Goal: Transaction & Acquisition: Purchase product/service

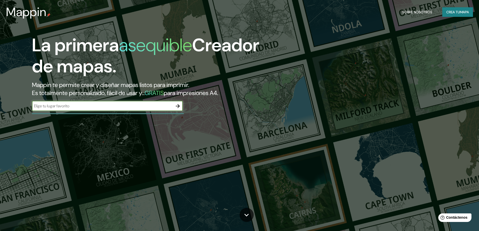
click at [81, 109] on div "​" at bounding box center [107, 106] width 151 height 10
click at [180, 106] on icon "button" at bounding box center [178, 106] width 6 height 6
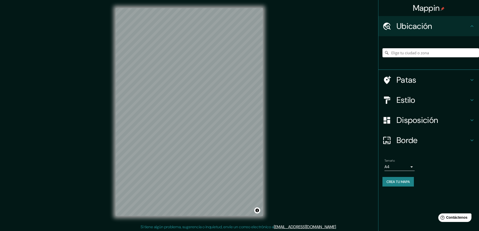
click at [96, 155] on div "Mappin Ubicación Patas Estilo Disposición Borde Elige un borde. Consejo : puede…" at bounding box center [239, 116] width 479 height 232
click at [410, 168] on body "Mappin Ubicación Patas Estilo Disposición Borde Elige un borde. Consejo : puede…" at bounding box center [239, 115] width 479 height 231
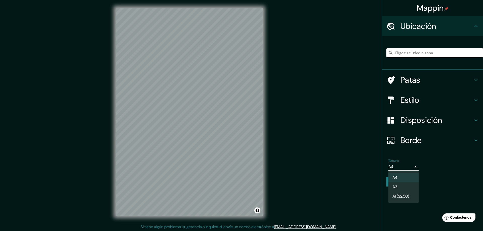
click at [468, 185] on div at bounding box center [241, 115] width 483 height 231
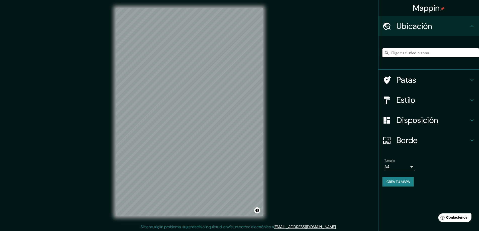
click at [418, 53] on input "Elige tu ciudad o zona" at bounding box center [430, 52] width 97 height 9
click at [435, 52] on input "Ipiales, Nariño, Colombia" at bounding box center [430, 52] width 97 height 9
click at [443, 53] on input "Ipiales, Nariño, Colombia" at bounding box center [430, 52] width 97 height 9
click at [422, 53] on input "Ipiales, Nariño, Colombia" at bounding box center [430, 52] width 97 height 9
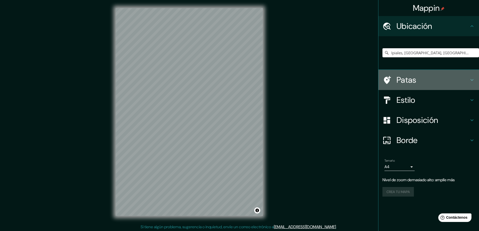
click at [414, 79] on font "Patas" at bounding box center [406, 80] width 20 height 11
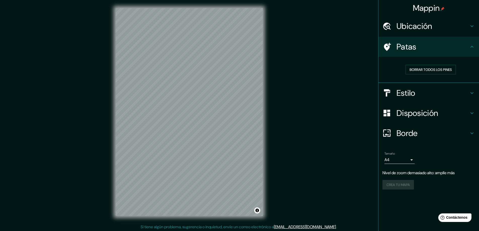
click at [427, 29] on font "Ubicación" at bounding box center [414, 26] width 36 height 11
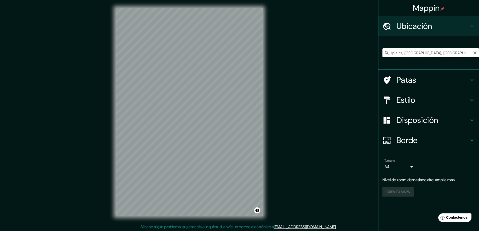
click at [409, 53] on input "Ipiales, Nariño, Colombia" at bounding box center [430, 52] width 97 height 9
drag, startPoint x: 446, startPoint y: 55, endPoint x: 402, endPoint y: 57, distance: 43.5
click at [402, 57] on input "Ipiales, Nariño, Colombia" at bounding box center [430, 52] width 97 height 9
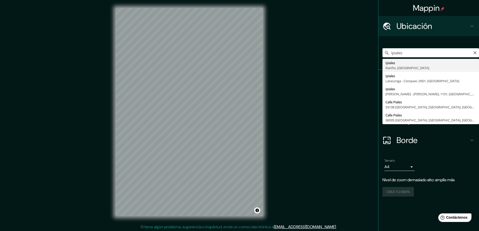
type input "Ipiales, Nariño, Colombia"
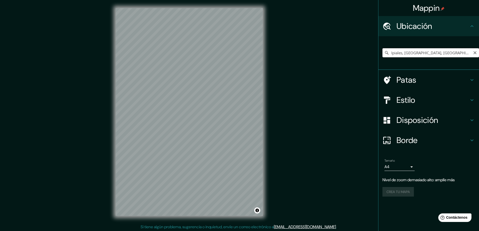
click at [436, 54] on input "Ipiales, Nariño, Colombia" at bounding box center [430, 52] width 97 height 9
click at [447, 53] on input "Ipiales, Nariño, Colombia" at bounding box center [430, 52] width 97 height 9
click at [417, 54] on input "Elige tu ciudad o zona" at bounding box center [430, 52] width 97 height 9
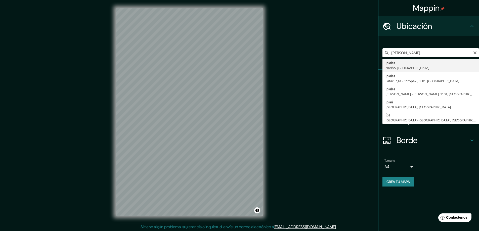
type input "Ipiales, Nariño, Colombia"
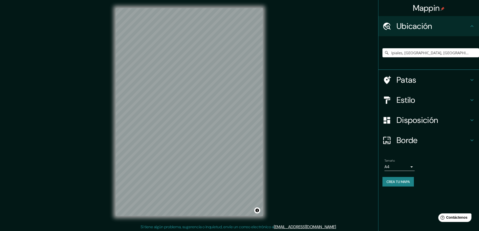
click at [419, 78] on h4 "Patas" at bounding box center [432, 80] width 72 height 10
click at [432, 76] on h4 "Patas" at bounding box center [432, 80] width 72 height 10
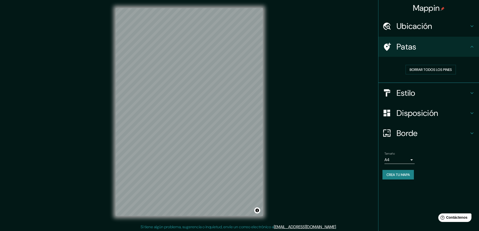
click at [407, 93] on font "Estilo" at bounding box center [405, 93] width 19 height 11
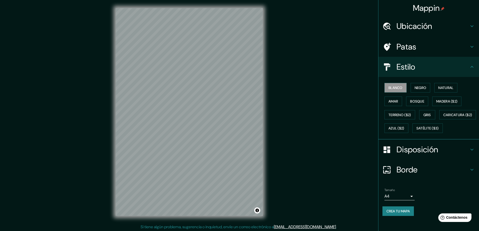
click at [418, 50] on h4 "Patas" at bounding box center [432, 47] width 72 height 10
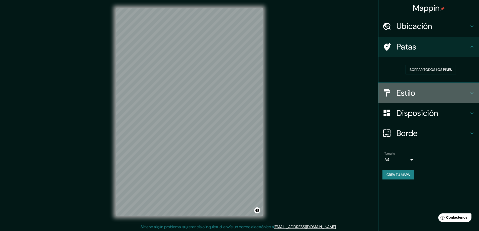
click at [415, 93] on font "Estilo" at bounding box center [405, 93] width 19 height 11
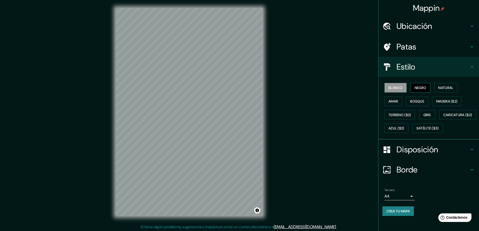
click at [418, 88] on font "Negro" at bounding box center [421, 87] width 12 height 5
click at [452, 88] on button "Natural" at bounding box center [445, 88] width 23 height 10
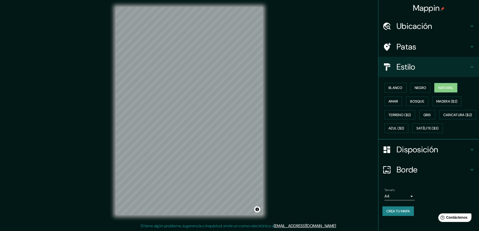
click at [98, 116] on div "Mappin Ubicación Ipiales, Nariño, Colombia Patas Estilo Blanco Negro Natural Am…" at bounding box center [239, 115] width 479 height 232
click at [404, 127] on font "Azul ($2)" at bounding box center [396, 128] width 16 height 5
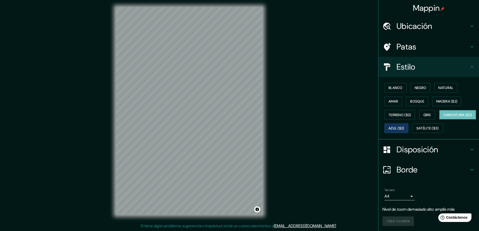
click at [443, 118] on font "Caricatura ($2)" at bounding box center [457, 115] width 29 height 7
click at [399, 116] on font "Terreno ($2)" at bounding box center [399, 115] width 23 height 5
click at [443, 118] on font "Caricatura ($2)" at bounding box center [457, 115] width 29 height 7
click at [426, 115] on font "Gris" at bounding box center [427, 115] width 8 height 5
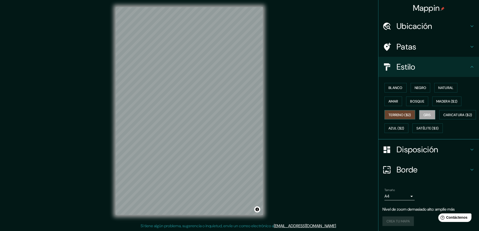
click at [390, 116] on font "Terreno ($2)" at bounding box center [399, 115] width 23 height 5
click at [443, 117] on font "Caricatura ($2)" at bounding box center [457, 115] width 29 height 5
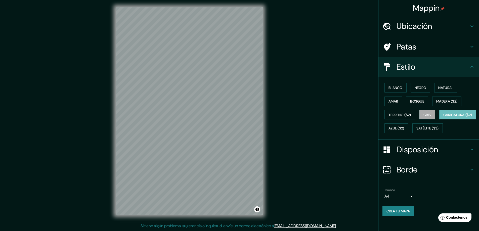
click at [427, 115] on font "Gris" at bounding box center [427, 115] width 8 height 5
click at [443, 117] on font "Caricatura ($2)" at bounding box center [457, 115] width 29 height 5
click at [404, 128] on font "Azul ($2)" at bounding box center [396, 128] width 16 height 5
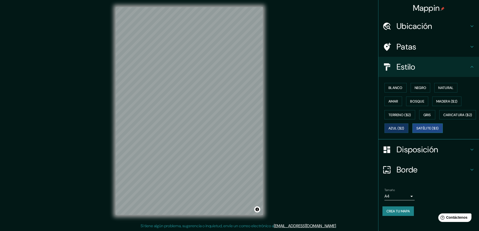
click at [416, 131] on font "Satélite ($3)" at bounding box center [427, 128] width 22 height 5
click at [415, 87] on font "Negro" at bounding box center [421, 87] width 12 height 5
click at [446, 85] on font "Natural" at bounding box center [445, 87] width 15 height 5
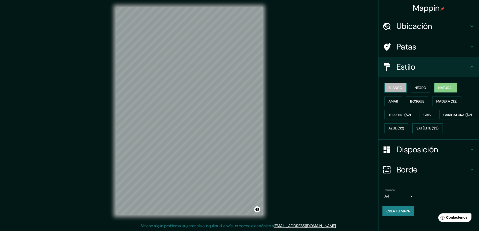
click at [394, 87] on font "Blanco" at bounding box center [395, 87] width 14 height 5
click at [415, 87] on font "Negro" at bounding box center [421, 87] width 12 height 5
click at [442, 89] on font "Natural" at bounding box center [445, 87] width 15 height 5
click at [440, 102] on font "Madera ($2)" at bounding box center [446, 101] width 21 height 5
click at [425, 113] on font "Gris" at bounding box center [427, 115] width 8 height 5
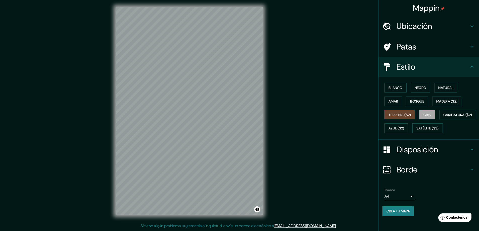
click at [413, 119] on button "Terreno ($2)" at bounding box center [399, 115] width 31 height 10
click at [424, 115] on font "Gris" at bounding box center [427, 115] width 8 height 5
click at [398, 113] on font "Terreno ($2)" at bounding box center [399, 115] width 23 height 5
click at [443, 117] on font "Caricatura ($2)" at bounding box center [457, 115] width 29 height 5
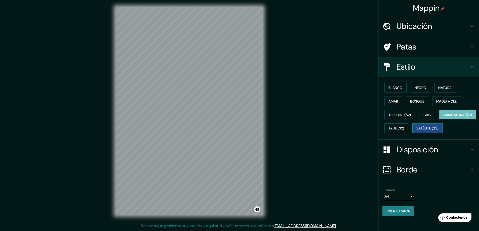
click at [416, 131] on font "Satélite ($3)" at bounding box center [427, 128] width 22 height 5
click at [439, 120] on button "Caricatura ($2)" at bounding box center [457, 115] width 37 height 10
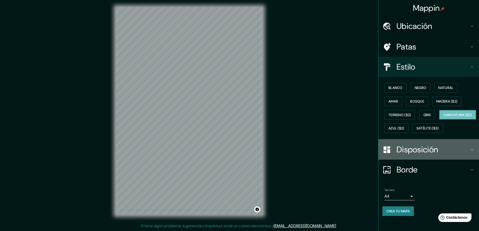
click at [426, 155] on font "Disposición" at bounding box center [416, 149] width 41 height 11
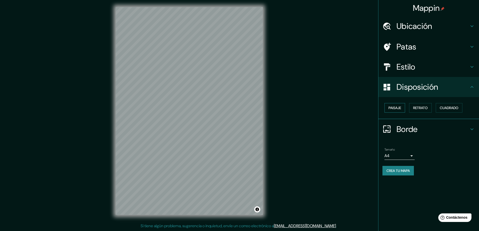
click at [398, 105] on font "Paisaje" at bounding box center [394, 108] width 13 height 7
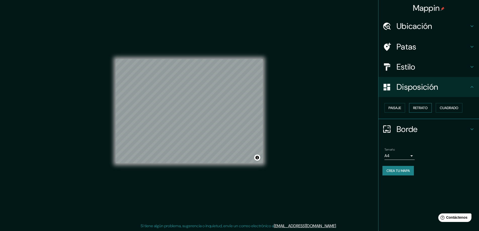
click at [416, 107] on font "Retrato" at bounding box center [420, 108] width 15 height 5
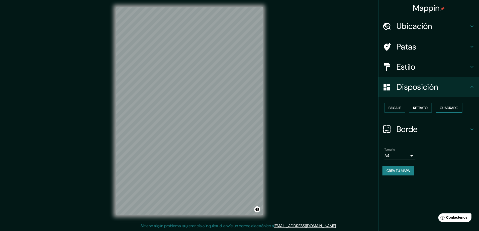
click at [448, 110] on font "Cuadrado" at bounding box center [449, 108] width 19 height 7
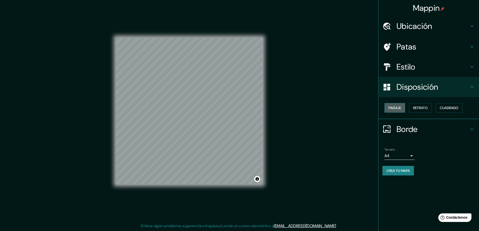
click at [396, 109] on font "Paisaje" at bounding box center [394, 108] width 13 height 5
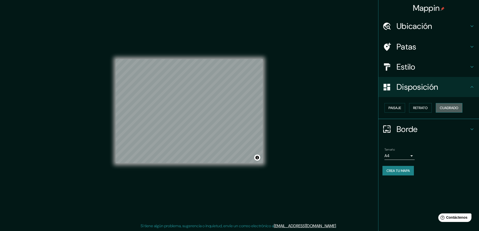
click at [452, 107] on font "Cuadrado" at bounding box center [449, 108] width 19 height 5
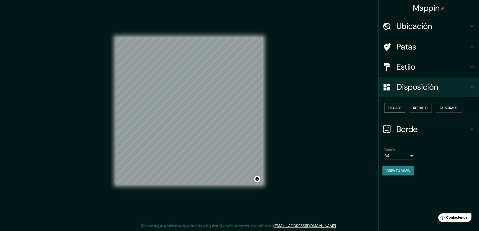
click at [394, 110] on font "Paisaje" at bounding box center [394, 108] width 13 height 7
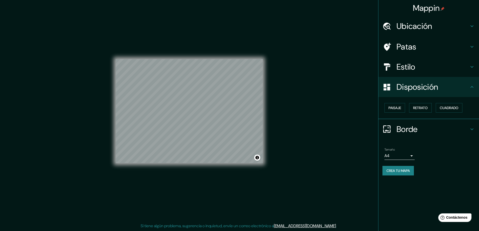
click at [412, 130] on font "Borde" at bounding box center [406, 129] width 21 height 11
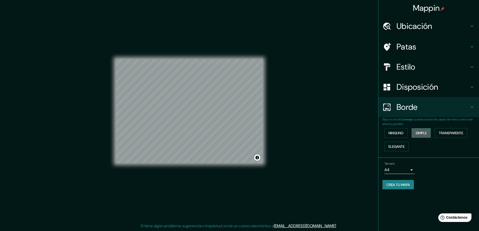
click at [425, 134] on font "Simple" at bounding box center [421, 133] width 11 height 5
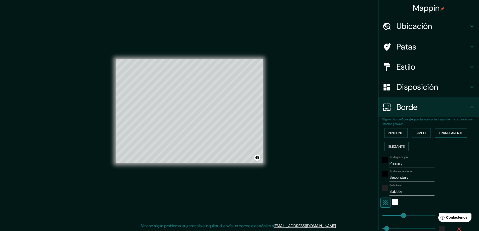
click at [456, 133] on font "Transparente" at bounding box center [451, 133] width 24 height 5
click at [397, 148] on font "Elegante" at bounding box center [396, 146] width 16 height 5
click at [395, 147] on font "Elegante" at bounding box center [396, 146] width 16 height 5
type input "47"
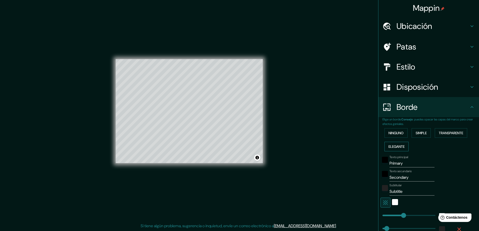
type input "23"
click at [416, 136] on font "Simple" at bounding box center [421, 133] width 11 height 7
click at [396, 132] on font "Ninguno" at bounding box center [395, 133] width 15 height 5
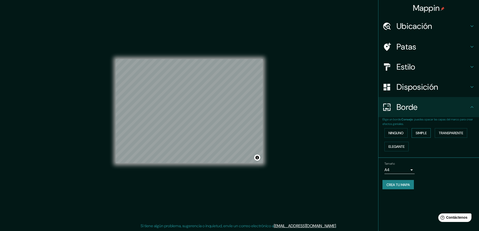
click at [421, 132] on font "Simple" at bounding box center [421, 133] width 11 height 5
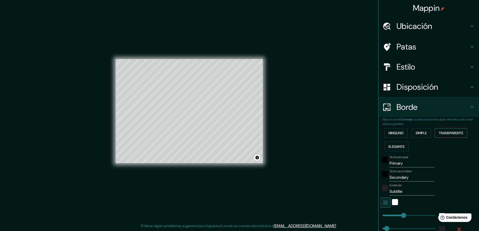
drag, startPoint x: 466, startPoint y: 129, endPoint x: 463, endPoint y: 129, distance: 3.0
click at [464, 129] on button "Transparente" at bounding box center [451, 133] width 32 height 10
click at [396, 146] on font "Elegante" at bounding box center [396, 146] width 16 height 5
click at [394, 132] on font "Ninguno" at bounding box center [395, 133] width 15 height 5
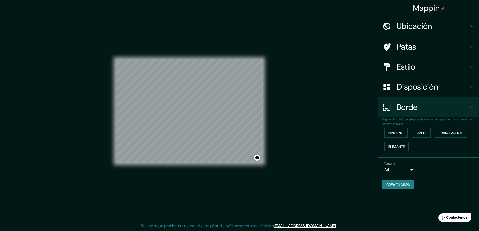
drag, startPoint x: 394, startPoint y: 132, endPoint x: 432, endPoint y: 144, distance: 39.9
click at [432, 144] on div "Ninguno Simple Transparente Elegante" at bounding box center [430, 139] width 97 height 27
click at [415, 83] on font "Disposición" at bounding box center [416, 87] width 41 height 11
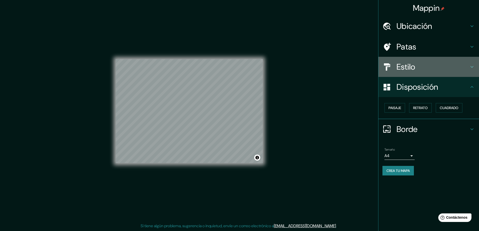
click at [416, 70] on h4 "Estilo" at bounding box center [432, 67] width 72 height 10
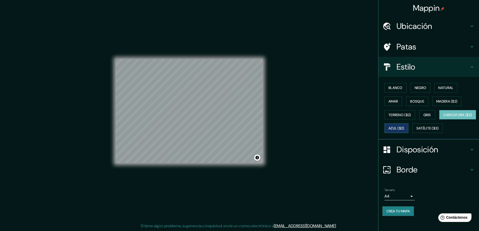
click at [404, 127] on font "Azul ($2)" at bounding box center [396, 128] width 16 height 5
click at [424, 113] on font "Gris" at bounding box center [427, 115] width 8 height 5
click at [443, 117] on font "Caricatura ($2)" at bounding box center [457, 115] width 29 height 5
click at [400, 116] on font "Terreno ($2)" at bounding box center [399, 115] width 23 height 5
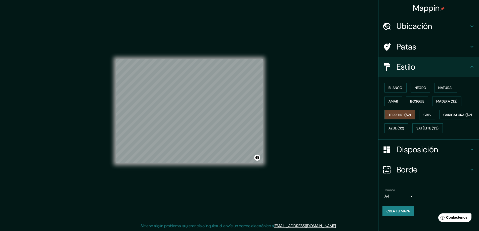
click at [433, 114] on div "Blanco Negro Natural Amar Bosque Madera ($2) Terreno ($2) Gris Caricatura ($2) …" at bounding box center [430, 108] width 97 height 54
click at [430, 116] on button "Gris" at bounding box center [427, 115] width 16 height 10
click at [418, 98] on font "Bosque" at bounding box center [417, 101] width 14 height 7
click at [414, 99] on font "Bosque" at bounding box center [417, 101] width 14 height 7
click at [443, 100] on font "Madera ($2)" at bounding box center [446, 101] width 21 height 5
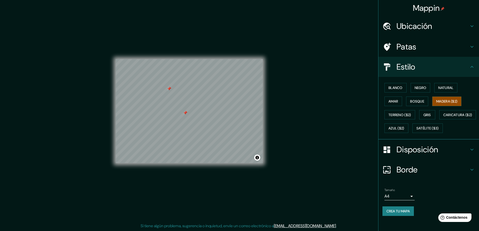
drag, startPoint x: 185, startPoint y: 115, endPoint x: 185, endPoint y: 112, distance: 2.8
click at [186, 115] on div at bounding box center [186, 115] width 4 height 4
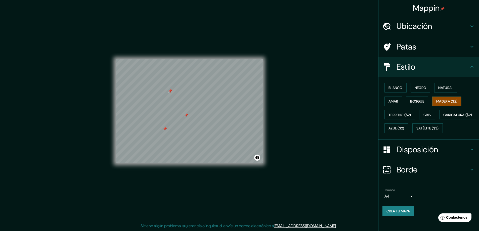
click at [186, 115] on div at bounding box center [186, 115] width 4 height 4
drag, startPoint x: 188, startPoint y: 115, endPoint x: 220, endPoint y: 121, distance: 33.1
click at [220, 122] on div at bounding box center [220, 121] width 4 height 4
click at [206, 123] on div at bounding box center [205, 123] width 4 height 4
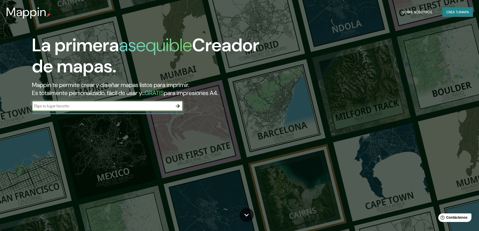
click at [88, 107] on input "text" at bounding box center [102, 106] width 141 height 6
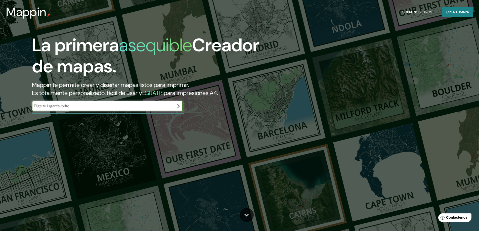
click at [49, 108] on input "text" at bounding box center [102, 106] width 141 height 6
type input "ipiales"
click at [177, 105] on icon "button" at bounding box center [178, 106] width 6 height 6
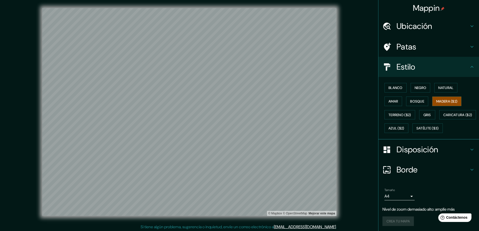
click at [426, 29] on font "Ubicación" at bounding box center [414, 26] width 36 height 11
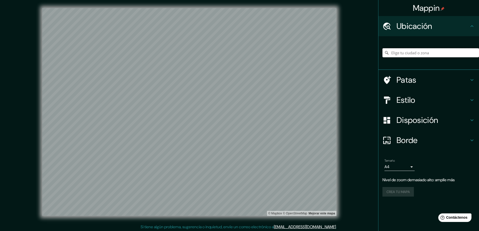
click at [402, 53] on input "Elige tu ciudad o zona" at bounding box center [430, 52] width 97 height 9
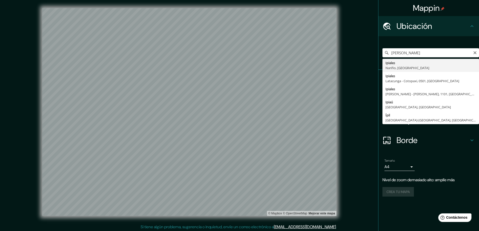
type input "Ipiales, Nariño, Colombia"
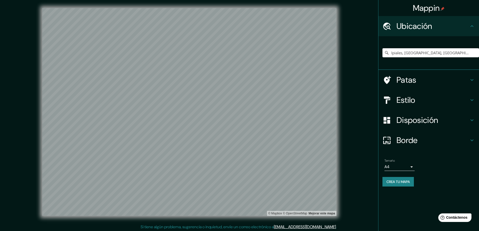
scroll to position [1, 0]
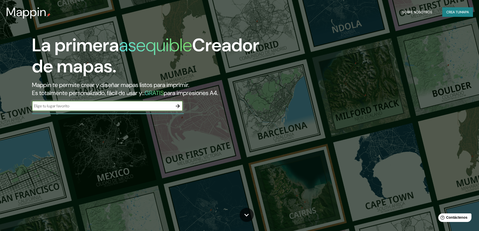
click at [155, 108] on input "text" at bounding box center [102, 106] width 141 height 6
click at [156, 108] on input "text" at bounding box center [102, 106] width 141 height 6
click at [177, 109] on icon "button" at bounding box center [178, 106] width 6 height 6
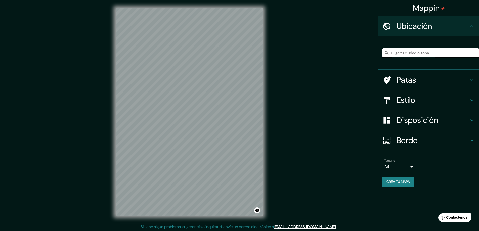
click at [404, 55] on input "Elige tu ciudad o zona" at bounding box center [430, 52] width 97 height 9
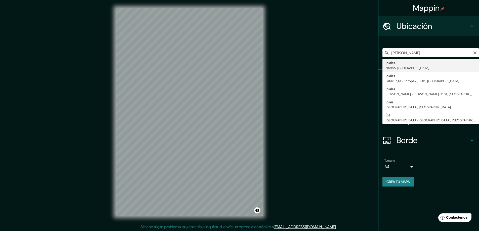
type input "Ipiales, [GEOGRAPHIC_DATA], [GEOGRAPHIC_DATA]"
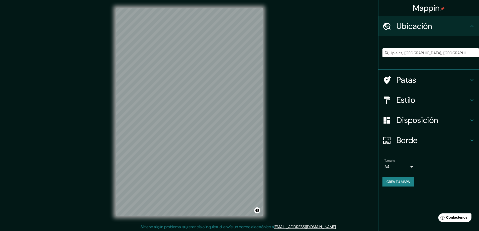
click at [419, 98] on h4 "Estilo" at bounding box center [432, 100] width 72 height 10
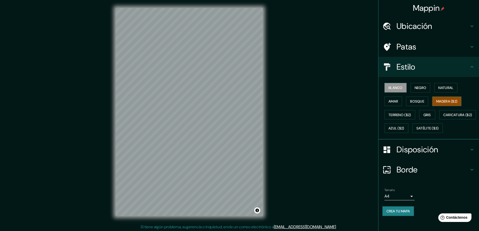
click at [437, 95] on div "Blanco Negro Natural Amar Bosque Madera ($2) Terreno ($2) Gris Caricatura ($2) …" at bounding box center [430, 108] width 97 height 54
click at [439, 99] on font "Madera ($2)" at bounding box center [446, 101] width 21 height 5
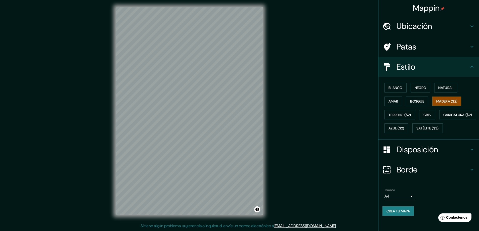
click at [408, 155] on font "Disposición" at bounding box center [416, 149] width 41 height 11
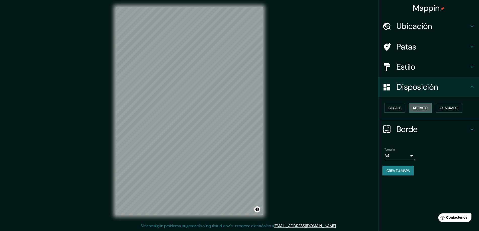
click at [424, 109] on font "Retrato" at bounding box center [420, 108] width 15 height 5
click at [447, 108] on font "Cuadrado" at bounding box center [449, 108] width 19 height 5
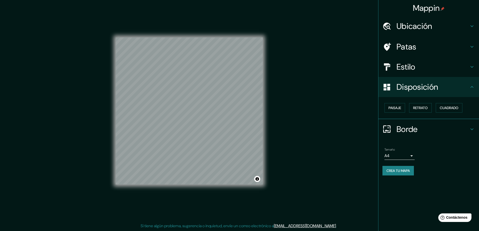
click at [413, 64] on font "Estilo" at bounding box center [405, 67] width 19 height 11
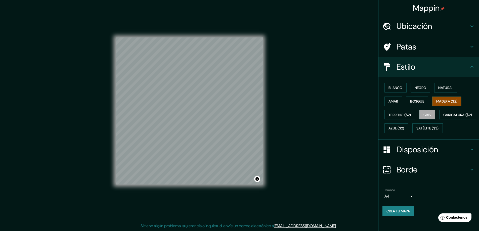
click at [426, 114] on font "Gris" at bounding box center [427, 115] width 8 height 5
click at [446, 102] on font "Madera ($2)" at bounding box center [446, 101] width 21 height 5
click at [440, 86] on font "Natural" at bounding box center [445, 87] width 15 height 5
drag, startPoint x: 177, startPoint y: 122, endPoint x: 182, endPoint y: 122, distance: 5.1
click at [182, 122] on div at bounding box center [182, 122] width 4 height 4
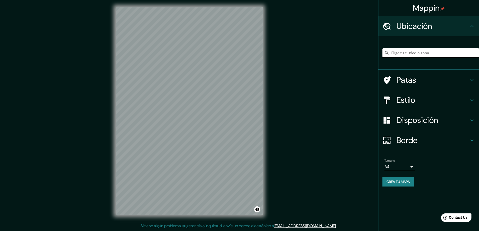
click at [402, 50] on input "Elige tu ciudad o zona" at bounding box center [430, 52] width 97 height 9
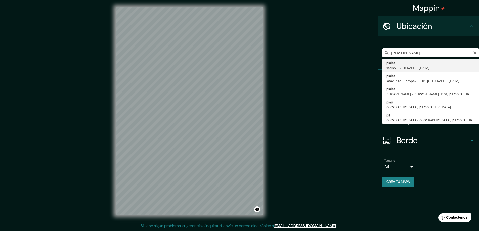
type input "Ipiales, [GEOGRAPHIC_DATA], [GEOGRAPHIC_DATA]"
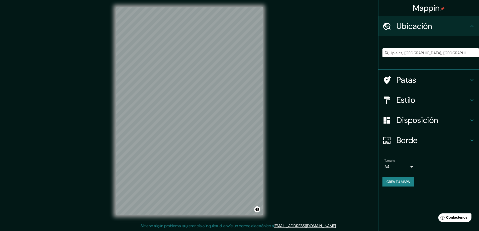
click at [420, 101] on h4 "Estilo" at bounding box center [432, 100] width 72 height 10
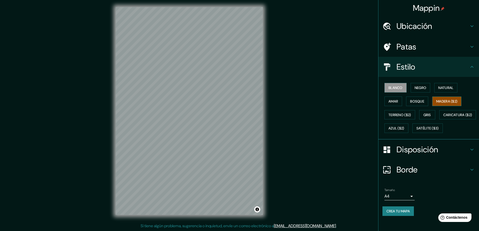
click at [441, 102] on font "Madera ($2)" at bounding box center [446, 101] width 21 height 5
click at [422, 86] on font "Negro" at bounding box center [421, 87] width 12 height 5
click at [438, 87] on font "Natural" at bounding box center [445, 87] width 15 height 5
click at [392, 88] on font "Blanco" at bounding box center [395, 87] width 14 height 5
click at [392, 103] on font "Amar" at bounding box center [393, 101] width 10 height 5
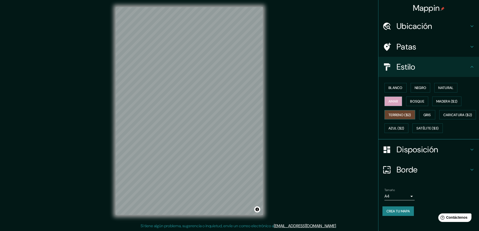
click at [393, 116] on font "Terreno ($2)" at bounding box center [399, 115] width 23 height 5
click at [424, 112] on font "Gris" at bounding box center [427, 115] width 8 height 7
click at [390, 113] on font "Terreno ($2)" at bounding box center [399, 115] width 23 height 5
click at [423, 116] on font "Gris" at bounding box center [427, 115] width 8 height 5
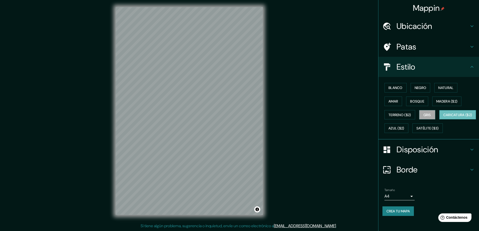
click at [443, 117] on font "Caricatura ($2)" at bounding box center [457, 115] width 29 height 5
click at [416, 131] on font "Satélite ($3)" at bounding box center [427, 128] width 22 height 5
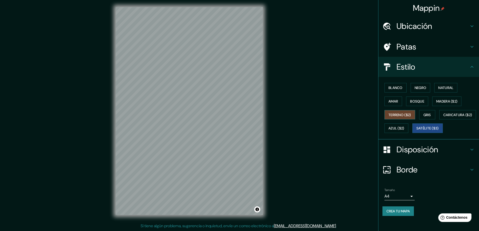
click at [400, 115] on font "Terreno ($2)" at bounding box center [399, 115] width 23 height 5
click at [423, 112] on font "Gris" at bounding box center [427, 115] width 8 height 7
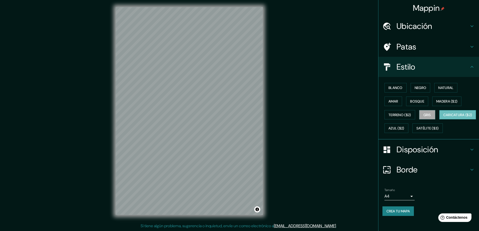
click at [443, 117] on font "Caricatura ($2)" at bounding box center [457, 115] width 29 height 5
click at [408, 129] on button "Azul ($2)" at bounding box center [396, 128] width 24 height 10
click at [422, 97] on button "Bosque" at bounding box center [417, 102] width 22 height 10
click at [418, 86] on font "Negro" at bounding box center [421, 87] width 12 height 5
click at [422, 101] on button "Bosque" at bounding box center [417, 102] width 22 height 10
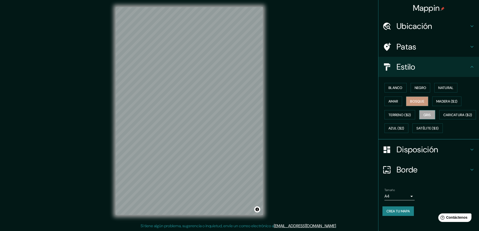
click at [427, 116] on font "Gris" at bounding box center [427, 115] width 8 height 5
click at [415, 87] on font "Negro" at bounding box center [421, 87] width 12 height 5
click at [399, 89] on font "Blanco" at bounding box center [395, 87] width 14 height 5
click at [417, 88] on font "Negro" at bounding box center [421, 87] width 12 height 5
click at [416, 131] on font "Satélite ($3)" at bounding box center [427, 128] width 22 height 5
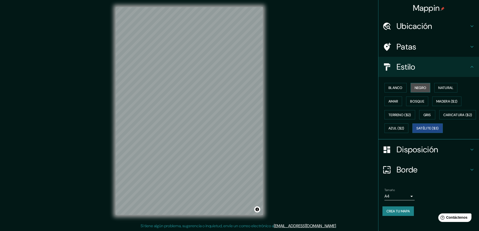
click at [419, 87] on font "Negro" at bounding box center [421, 87] width 12 height 5
click at [421, 155] on font "Disposición" at bounding box center [416, 149] width 41 height 11
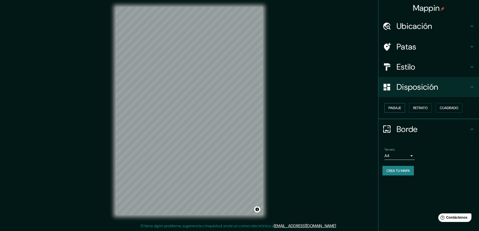
click at [401, 107] on font "Paisaje" at bounding box center [394, 108] width 13 height 5
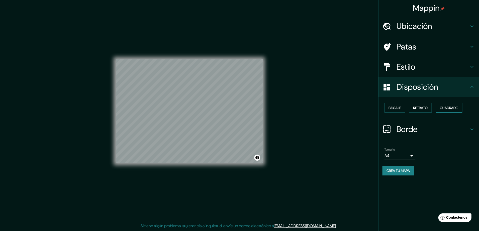
click at [445, 108] on font "Cuadrado" at bounding box center [449, 108] width 19 height 5
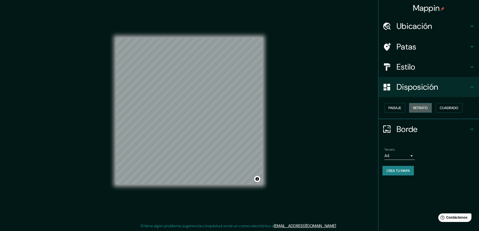
click at [423, 107] on font "Retrato" at bounding box center [420, 108] width 15 height 5
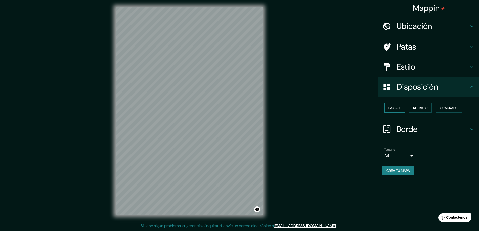
click at [398, 107] on font "Paisaje" at bounding box center [394, 108] width 13 height 5
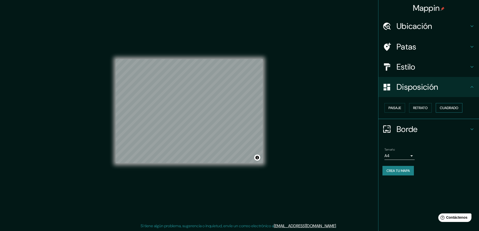
click at [455, 108] on font "Cuadrado" at bounding box center [449, 108] width 19 height 5
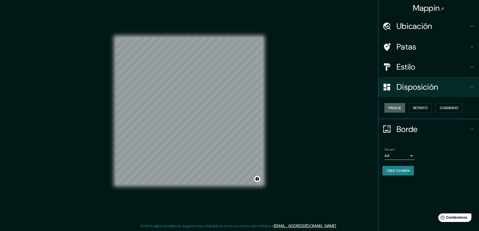
click at [394, 108] on font "Paisaje" at bounding box center [394, 108] width 13 height 5
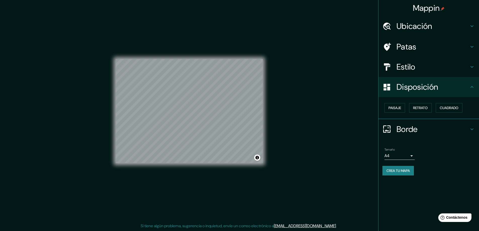
click at [409, 156] on body "Mappin Ubicación Ipiales, Nariño, Colombia Patas Estilo Disposición Paisaje Ret…" at bounding box center [239, 114] width 479 height 231
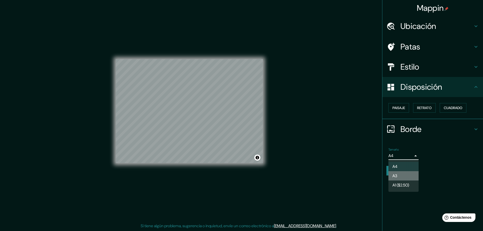
click at [400, 174] on li "A3" at bounding box center [403, 175] width 30 height 9
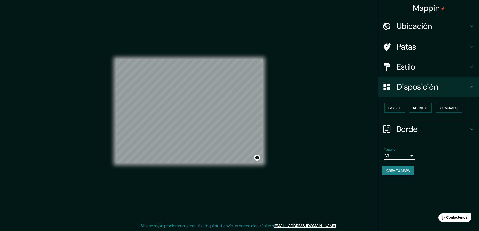
click at [403, 155] on body "Mappin Ubicación Ipiales, Nariño, Colombia Patas Estilo Disposición Paisaje Ret…" at bounding box center [239, 114] width 479 height 231
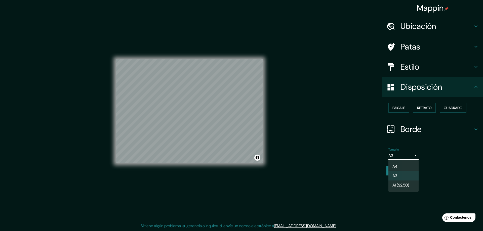
click at [398, 166] on li "A4" at bounding box center [403, 166] width 30 height 9
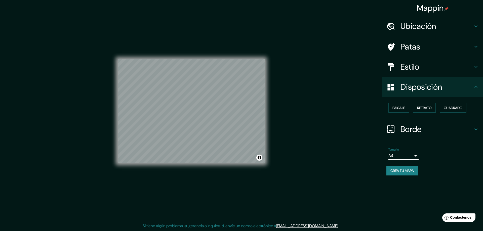
click at [405, 154] on body "Mappin Ubicación Ipiales, Nariño, Colombia Patas Estilo Disposición Paisaje Ret…" at bounding box center [241, 114] width 483 height 231
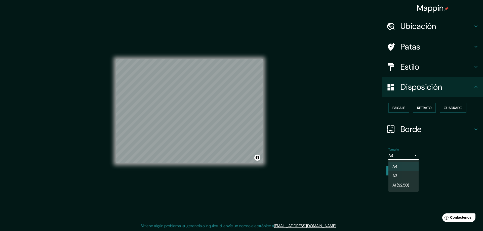
click at [400, 174] on li "A3" at bounding box center [403, 175] width 30 height 9
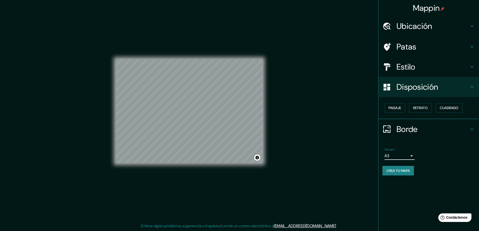
click at [401, 156] on body "Mappin Ubicación Ipiales, Nariño, Colombia Patas Estilo Disposición Paisaje Ret…" at bounding box center [239, 114] width 479 height 231
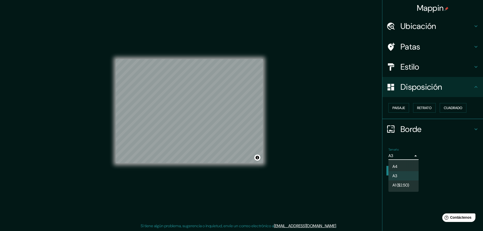
click at [401, 156] on div at bounding box center [241, 115] width 483 height 231
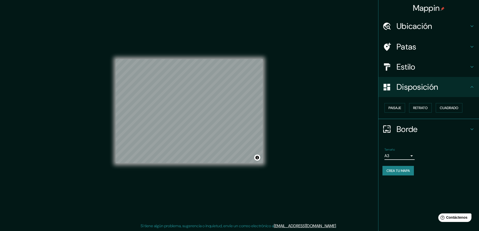
click at [395, 172] on font "Crea tu mapa" at bounding box center [397, 170] width 23 height 5
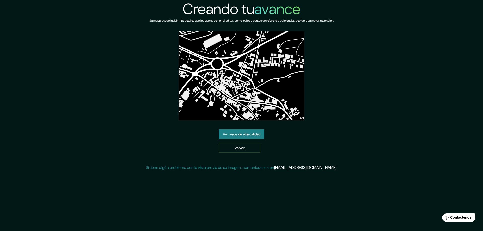
click at [246, 132] on font "Ver mapa de alta calidad" at bounding box center [241, 134] width 37 height 5
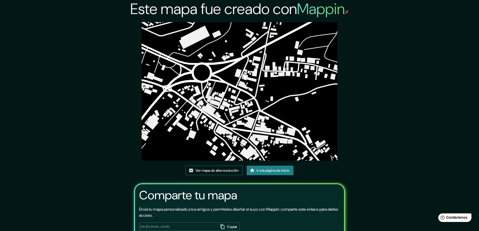
click at [213, 170] on font "Ver mapa de alta resolución" at bounding box center [217, 170] width 43 height 5
click at [219, 171] on font "Ver mapa de alta resolución" at bounding box center [217, 170] width 43 height 5
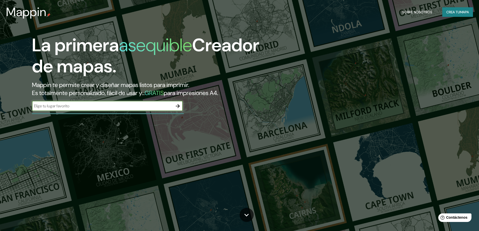
click at [81, 108] on input "text" at bounding box center [102, 106] width 141 height 6
click at [178, 107] on icon "button" at bounding box center [178, 106] width 6 height 6
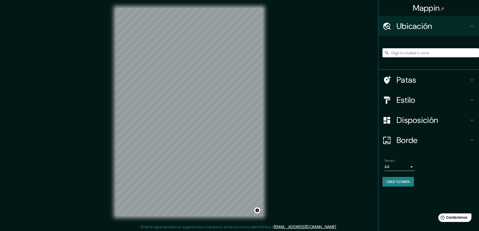
click at [426, 47] on div at bounding box center [430, 52] width 97 height 25
click at [423, 51] on input "Elige tu ciudad o zona" at bounding box center [430, 52] width 97 height 9
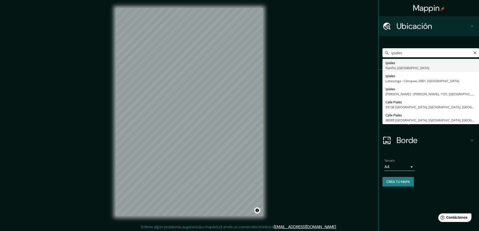
type input "Ipiales, Nariño, Colombia"
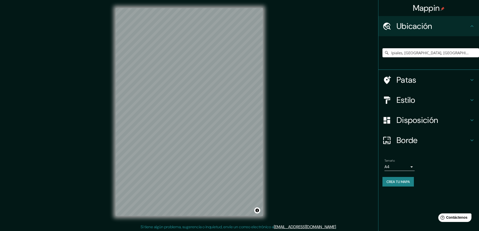
click at [424, 117] on div "Disposición" at bounding box center [428, 120] width 101 height 20
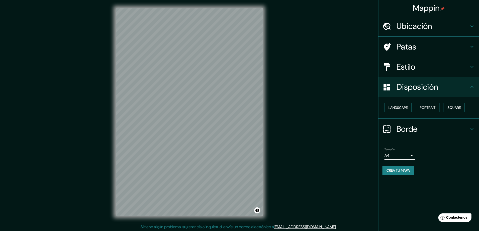
click at [427, 118] on div "Landscape Portrait Square" at bounding box center [428, 108] width 101 height 22
click at [426, 66] on h4 "Estilo" at bounding box center [432, 67] width 72 height 10
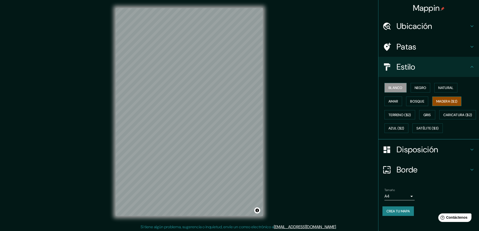
click at [439, 100] on font "Madera ($2)" at bounding box center [446, 101] width 21 height 5
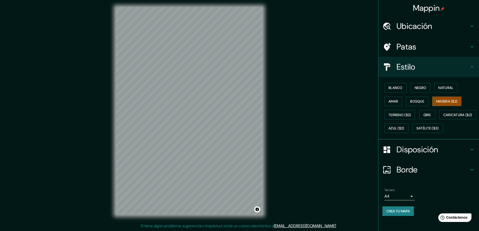
click at [106, 90] on div "Mappin Ubicación Ipiales, Nariño, Colombia Patas Estilo Blanco Negro Natural Am…" at bounding box center [239, 115] width 479 height 232
click at [424, 112] on font "Gris" at bounding box center [427, 115] width 8 height 7
click at [419, 103] on font "Bosque" at bounding box center [417, 101] width 14 height 5
click at [441, 90] on font "Natural" at bounding box center [445, 87] width 15 height 5
click at [421, 87] on font "Negro" at bounding box center [421, 87] width 12 height 5
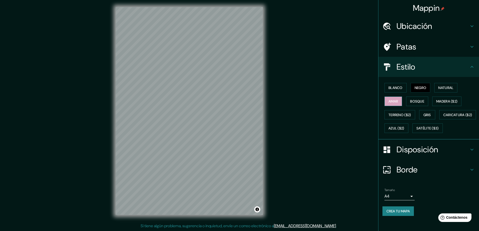
click at [390, 97] on button "Amar" at bounding box center [393, 102] width 18 height 10
click at [393, 116] on font "Terreno ($2)" at bounding box center [399, 115] width 23 height 5
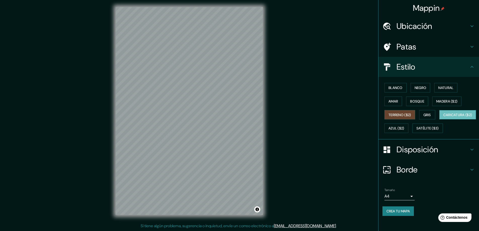
click at [443, 117] on font "Caricatura ($2)" at bounding box center [457, 115] width 29 height 5
click at [416, 131] on font "Satélite ($3)" at bounding box center [427, 128] width 22 height 5
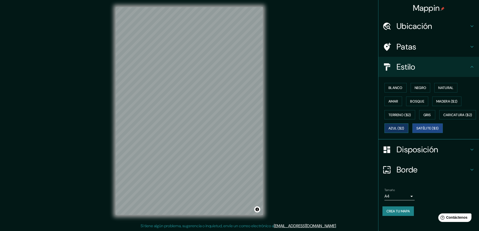
click at [404, 128] on font "Azul ($2)" at bounding box center [396, 128] width 16 height 5
click at [424, 115] on font "Gris" at bounding box center [427, 115] width 8 height 5
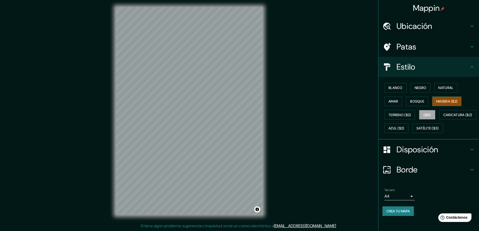
click at [436, 101] on font "Madera ($2)" at bounding box center [446, 101] width 21 height 5
click at [419, 101] on font "Bosque" at bounding box center [417, 101] width 14 height 5
click at [384, 98] on button "Amar" at bounding box center [393, 102] width 18 height 10
click at [407, 97] on button "Bosque" at bounding box center [417, 102] width 22 height 10
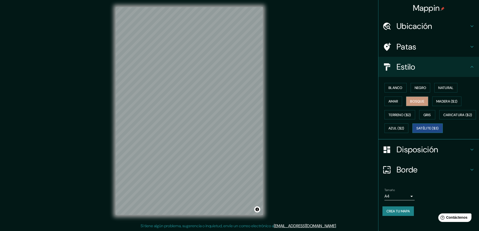
click at [416, 131] on font "Satélite ($3)" at bounding box center [427, 128] width 22 height 7
click at [416, 101] on font "Bosque" at bounding box center [417, 101] width 14 height 5
click at [409, 155] on font "Disposición" at bounding box center [416, 149] width 41 height 11
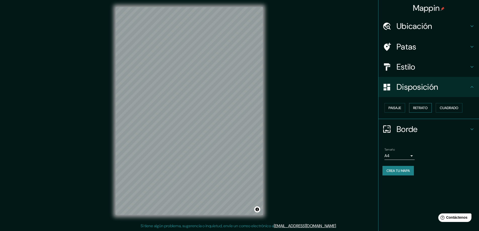
click at [427, 108] on font "Retrato" at bounding box center [420, 108] width 15 height 5
click at [456, 107] on font "Cuadrado" at bounding box center [449, 108] width 19 height 5
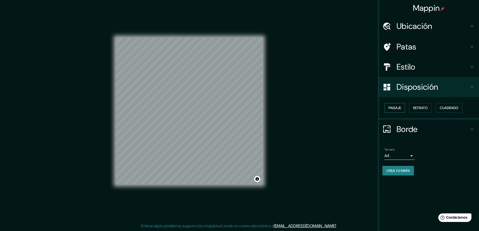
click at [394, 107] on font "Paisaje" at bounding box center [394, 108] width 13 height 5
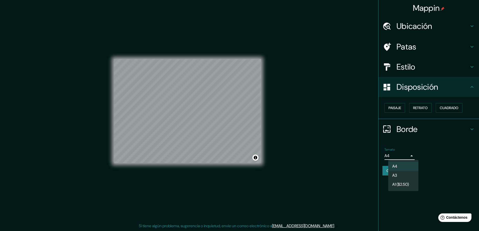
click at [412, 154] on body "Mappin Ubicación Ipiales, Nariño, Colombia Patas Estilo Disposición Paisaje Ret…" at bounding box center [239, 114] width 479 height 231
click at [399, 171] on li "A3" at bounding box center [403, 175] width 30 height 9
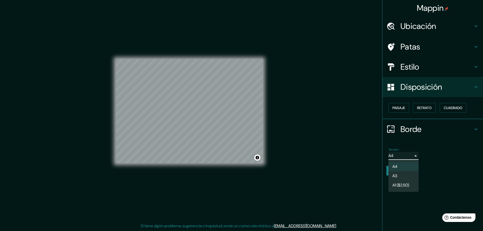
type input "a4"
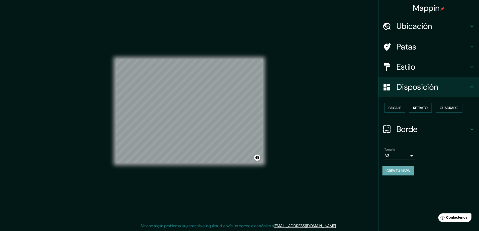
click at [399, 172] on font "Crea tu mapa" at bounding box center [397, 170] width 23 height 5
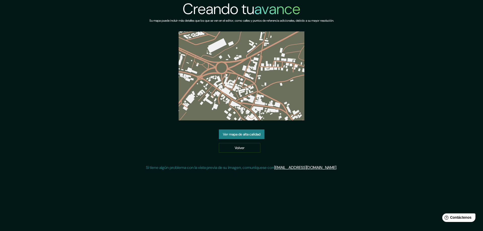
click at [239, 133] on font "Ver mapa de alta calidad" at bounding box center [241, 134] width 37 height 5
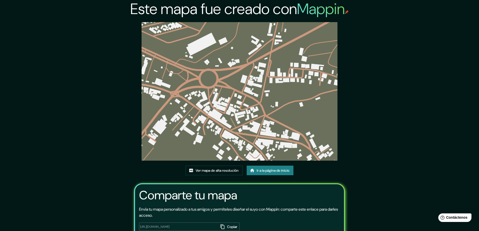
click at [272, 170] on font "Ir a la página de inicio" at bounding box center [273, 170] width 33 height 5
click at [214, 172] on font "Ver mapa de alta resolución" at bounding box center [217, 170] width 43 height 5
